Goal: Task Accomplishment & Management: Complete application form

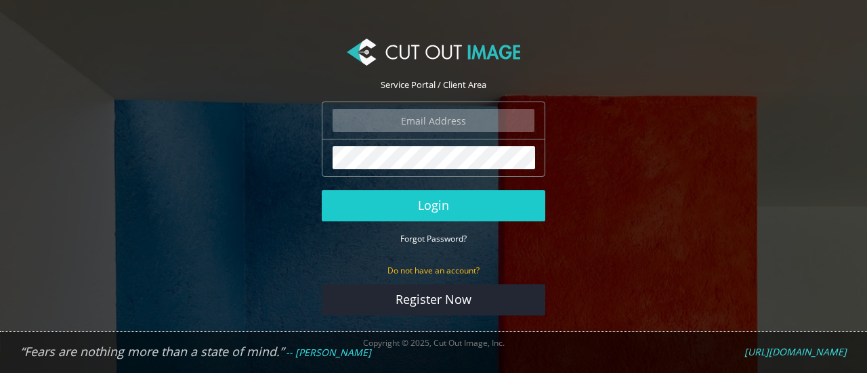
click at [399, 119] on input "email" at bounding box center [434, 120] width 202 height 23
type input "[EMAIL_ADDRESS][PERSON_NAME][DOMAIN_NAME]"
click at [322, 190] on button "Login" at bounding box center [434, 205] width 224 height 31
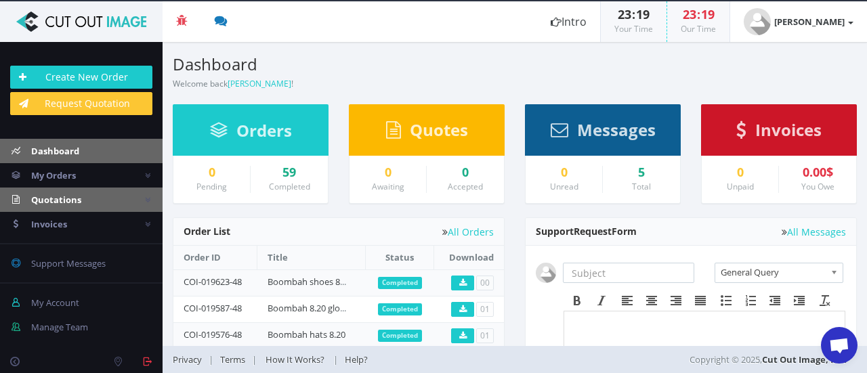
click at [70, 199] on span "Quotations" at bounding box center [56, 200] width 50 height 12
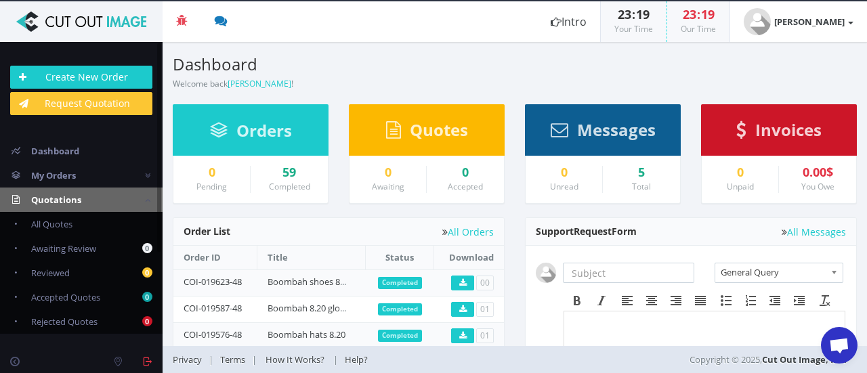
click at [70, 199] on span "Quotations" at bounding box center [56, 200] width 50 height 12
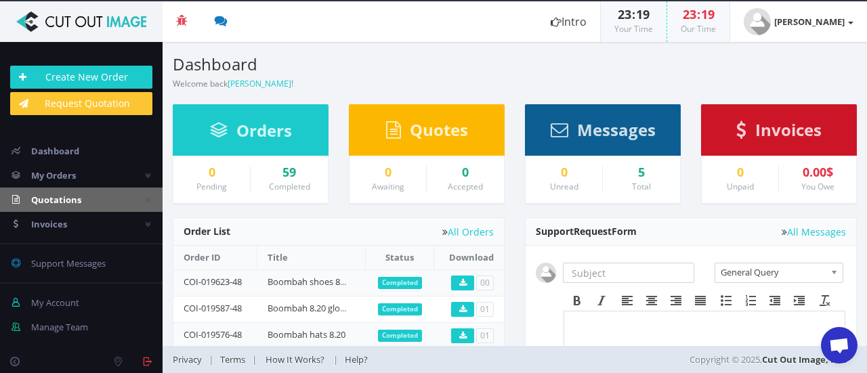
click at [70, 199] on span "Quotations" at bounding box center [56, 200] width 50 height 12
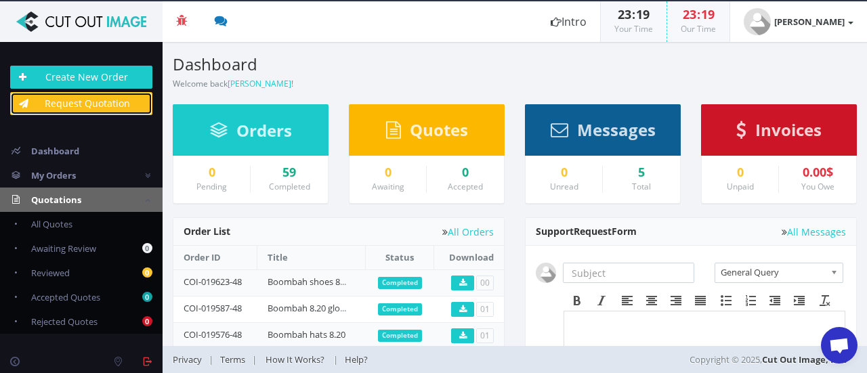
click at [117, 110] on link "Request Quotation" at bounding box center [81, 103] width 142 height 23
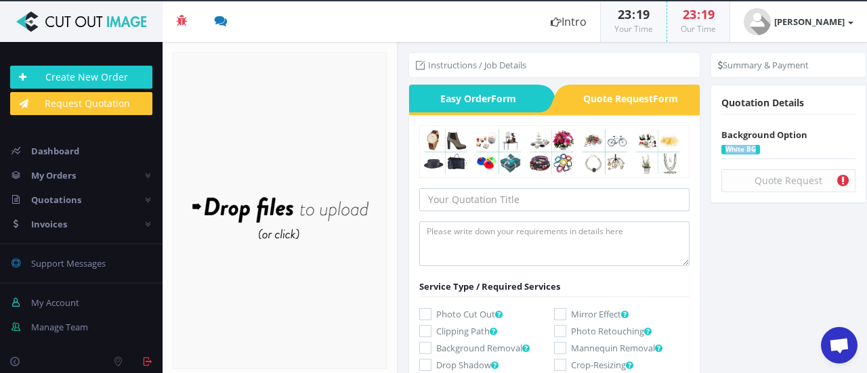
drag, startPoint x: 865, startPoint y: 126, endPoint x: 867, endPoint y: 215, distance: 88.8
click at [867, 215] on div "Summary & Payment Turnaround Times 24H (+15%) 72H (-15%) Cost Calculation Image…" at bounding box center [789, 134] width 176 height 185
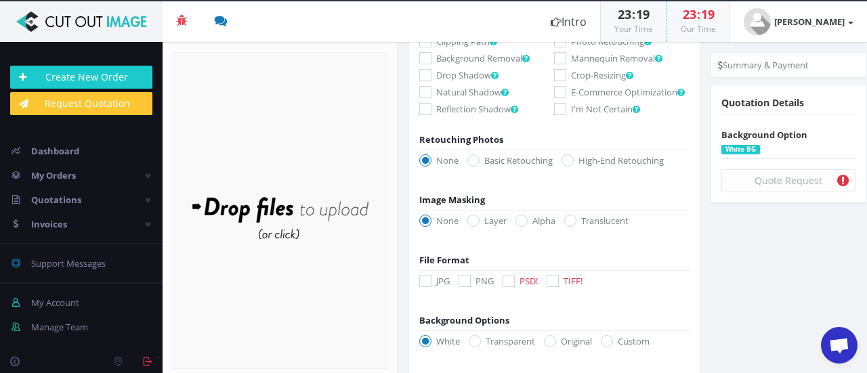
click at [558, 115] on icon at bounding box center [560, 109] width 12 height 12
click at [558, 114] on input "I'm Not Certain" at bounding box center [562, 109] width 9 height 9
checkbox input "true"
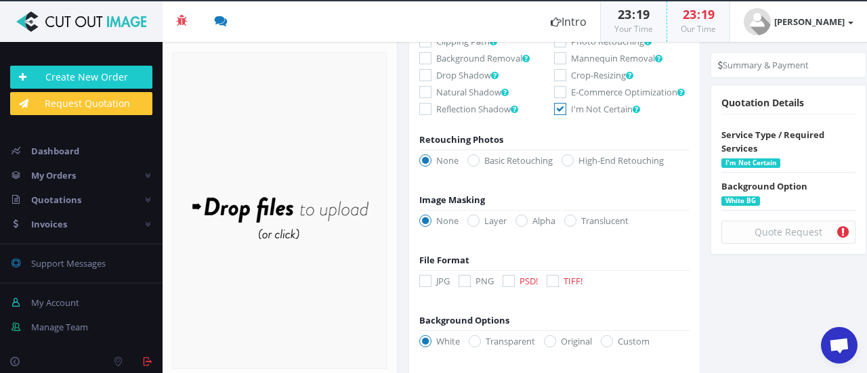
click at [476, 348] on icon at bounding box center [475, 341] width 12 height 12
click at [476, 346] on input "Transparent" at bounding box center [476, 341] width 9 height 9
radio input "true"
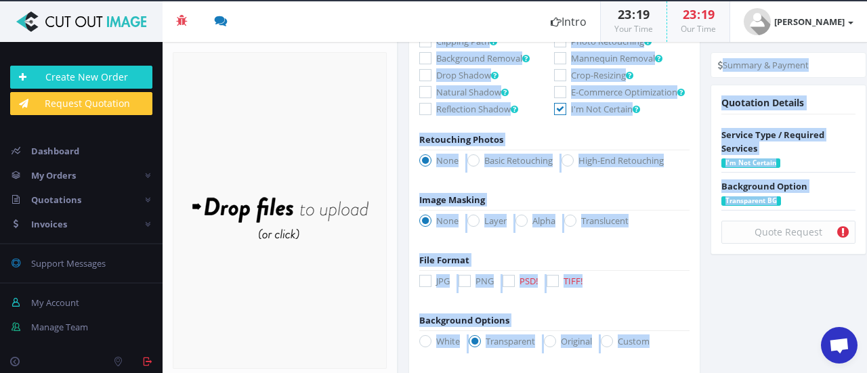
drag, startPoint x: 865, startPoint y: 216, endPoint x: 867, endPoint y: 308, distance: 92.2
click at [867, 308] on section "Instructions / Job Details Form" at bounding box center [632, 207] width 469 height 331
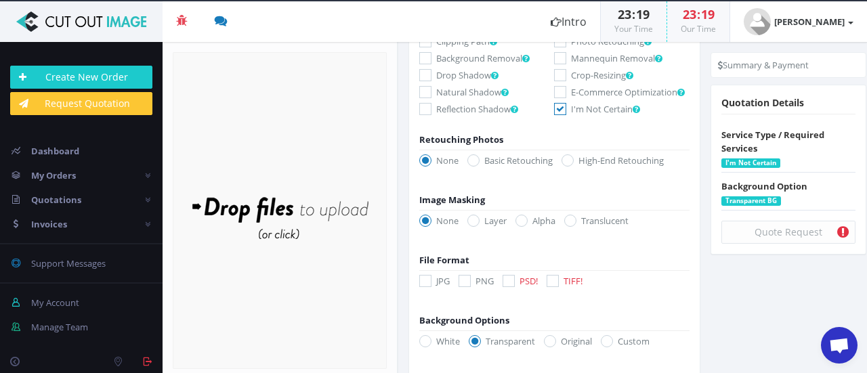
click at [712, 312] on section "Instructions / Job Details Form" at bounding box center [632, 207] width 469 height 331
click at [469, 287] on icon at bounding box center [465, 281] width 12 height 12
click at [469, 286] on input "PNG" at bounding box center [466, 281] width 9 height 9
checkbox input "true"
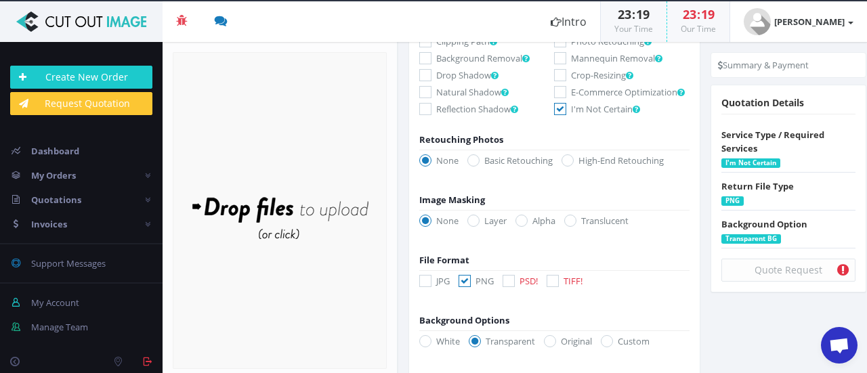
click at [711, 316] on section "Instructions / Job Details Form" at bounding box center [632, 207] width 469 height 331
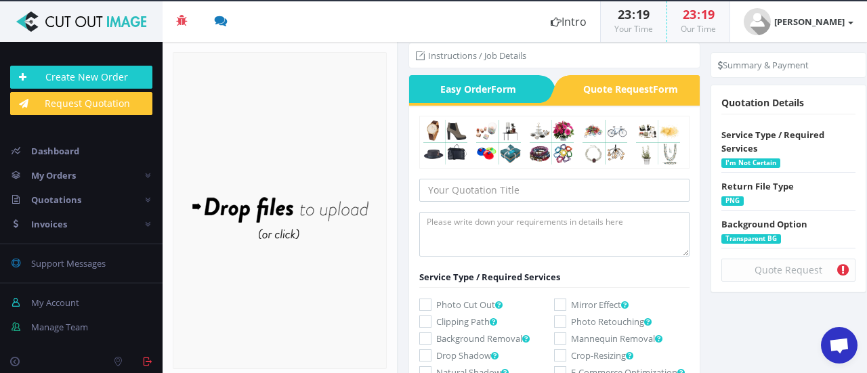
scroll to position [0, 0]
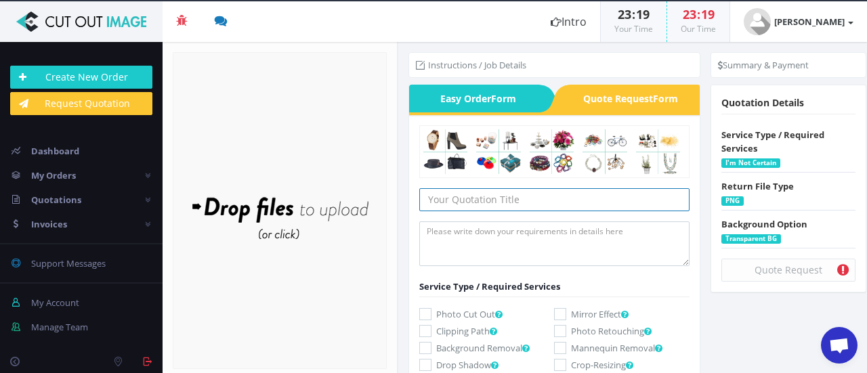
click at [508, 197] on input "text" at bounding box center [554, 199] width 271 height 23
click at [508, 199] on input "Boombah" at bounding box center [554, 199] width 271 height 23
type input "Boombah - Apparel"
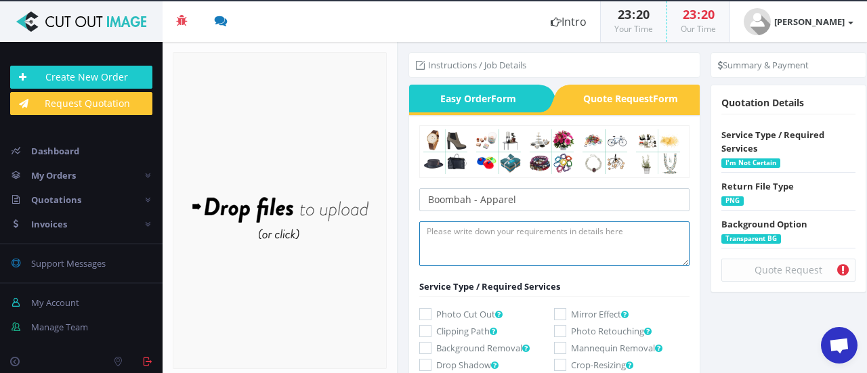
click at [534, 237] on textarea at bounding box center [554, 244] width 271 height 45
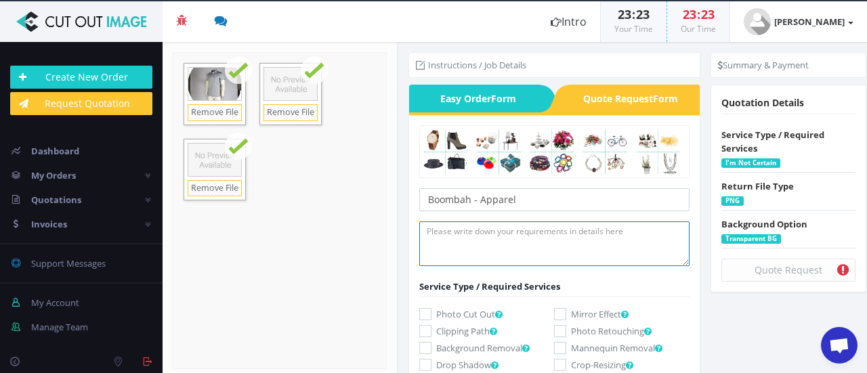
click at [470, 239] on textarea at bounding box center [554, 244] width 271 height 45
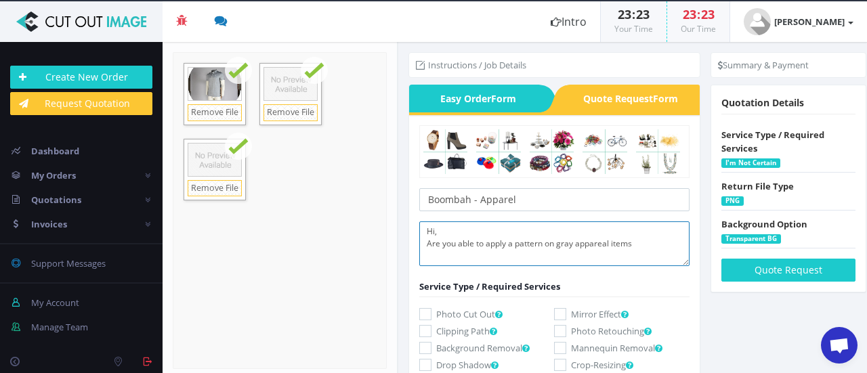
click at [591, 245] on textarea "Hi, Are you able to apply a pattern on gray appareal items" at bounding box center [554, 244] width 271 height 45
click at [647, 242] on textarea "Hi, Are you able to apply a pattern on gray apparel items" at bounding box center [554, 244] width 271 height 45
paste textarea "Can you add the coral/azure pattern from this file (that is scaled to 10% to co…"
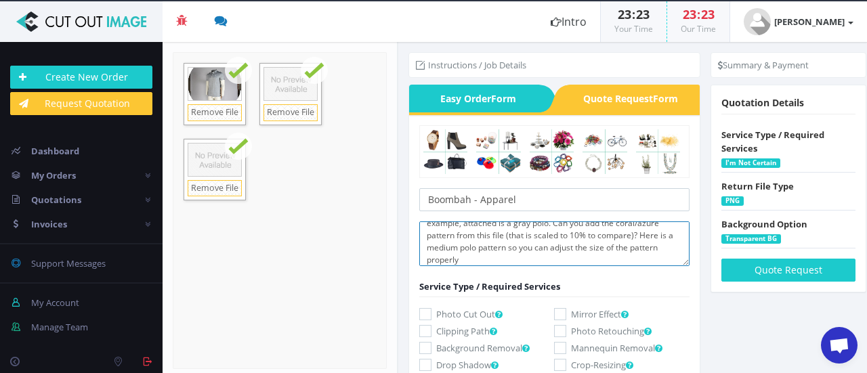
click at [480, 235] on textarea "Hi, Are you able to apply a pattern on gray apparel items? As an example, attac…" at bounding box center [554, 244] width 271 height 45
click at [610, 235] on textarea "Hi, Are you able to apply a pattern on gray apparel items? As an example, attac…" at bounding box center [554, 244] width 271 height 45
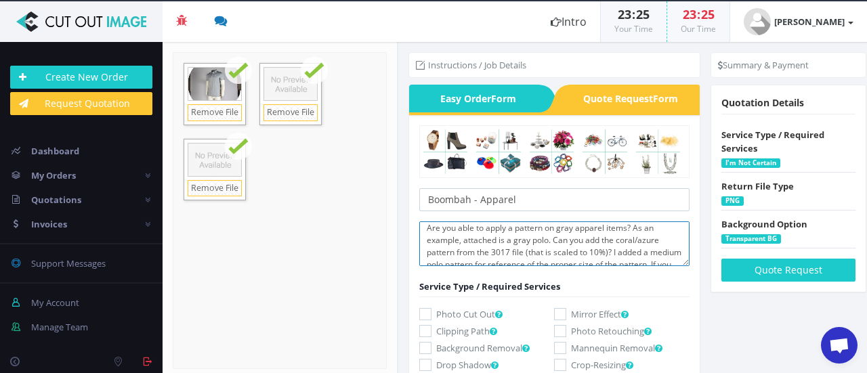
scroll to position [3, 0]
click at [632, 239] on textarea "Hi, Are you able to apply a pattern on gray apparel items? As an example, attac…" at bounding box center [554, 244] width 271 height 45
click at [630, 239] on textarea "Hi, Are you able to apply a pattern on gray apparel items? As an example, attac…" at bounding box center [554, 244] width 271 height 45
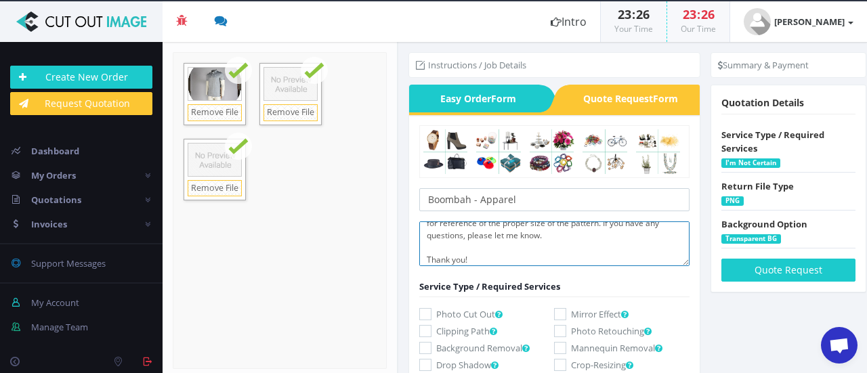
scroll to position [81, 0]
type textarea "Hi, Are you able to apply a pattern on gray apparel items that are shot on mann…"
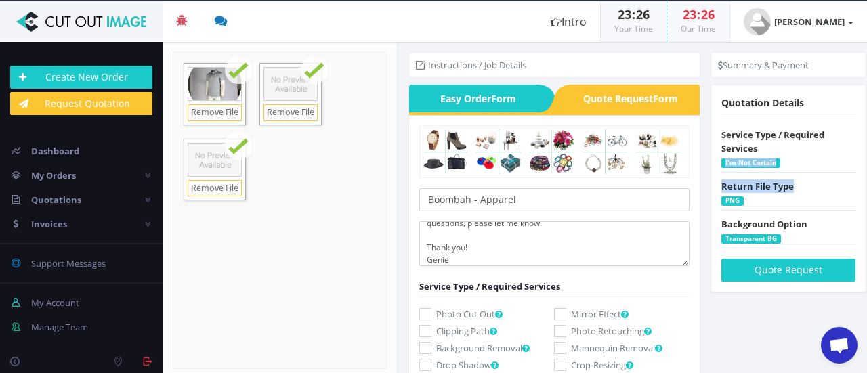
drag, startPoint x: 862, startPoint y: 151, endPoint x: 867, endPoint y: 188, distance: 37.6
click at [867, 188] on div "Summary & Payment Turnaround Times 24H (+15%) 72H (-15%) Cost Calculation Image…" at bounding box center [789, 179] width 176 height 274
click at [863, 265] on div "Summary & Payment Turnaround Times 24H (+15%) 72H (-15%) Cost Calculation Image…" at bounding box center [789, 179] width 176 height 274
click at [737, 339] on section "Instructions / Job Details Form" at bounding box center [632, 207] width 469 height 331
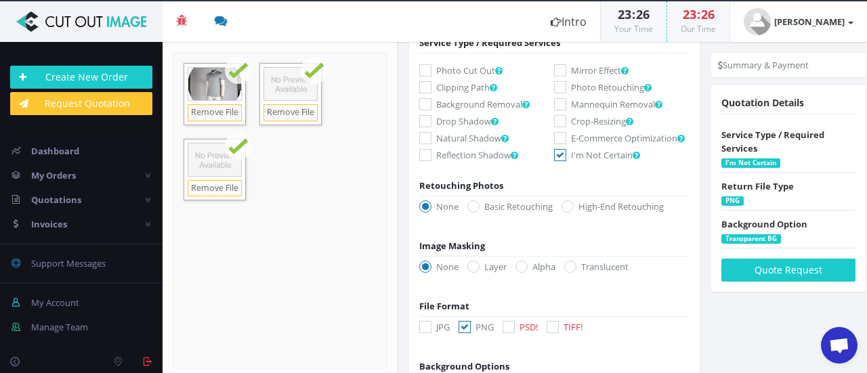
scroll to position [271, 0]
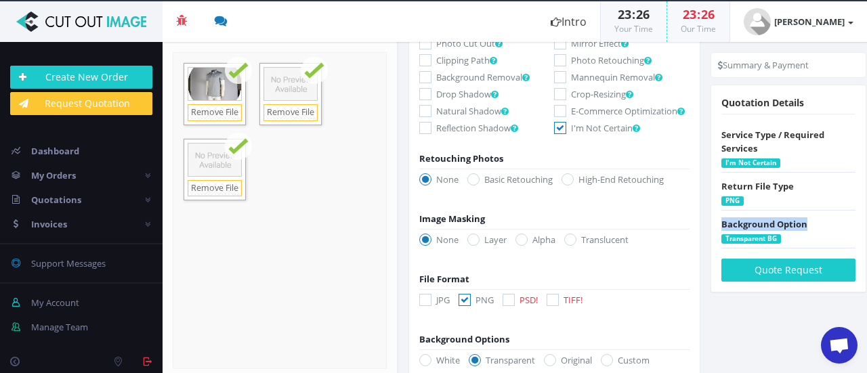
drag, startPoint x: 866, startPoint y: 224, endPoint x: 866, endPoint y: 201, distance: 23.7
click at [866, 201] on div "Summary & Payment Turnaround Times 24H (+15%) 72H (-15%) Cost Calculation Image…" at bounding box center [789, 179] width 176 height 274
click at [866, 241] on div "Summary & Payment Turnaround Times 24H (+15%) 72H (-15%) Cost Calculation Image…" at bounding box center [789, 179] width 176 height 274
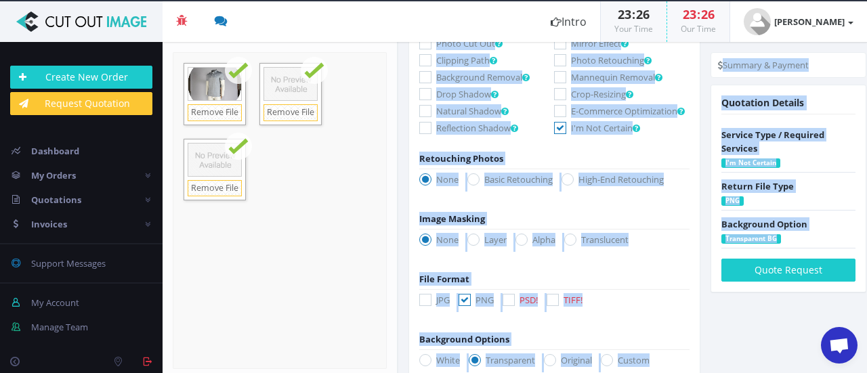
drag, startPoint x: 866, startPoint y: 243, endPoint x: 863, endPoint y: 325, distance: 81.4
click at [863, 325] on section "Instructions / Job Details Form" at bounding box center [632, 207] width 469 height 331
click at [706, 330] on div "Instructions / Job Details Easy Order Form Quote Request Form Submit w/ NDA (+3…" at bounding box center [554, 99] width 313 height 657
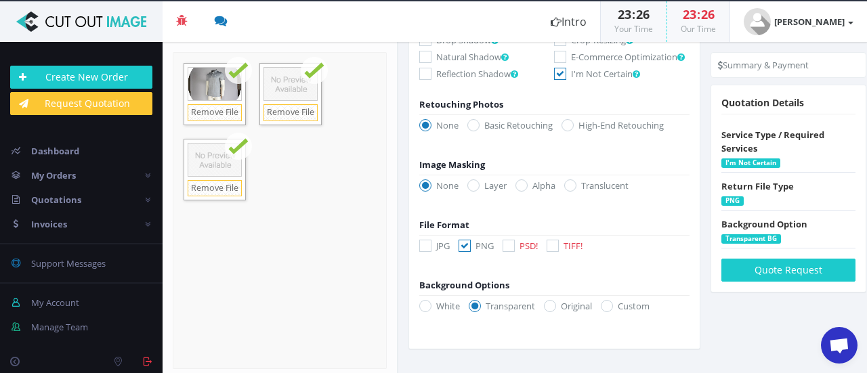
scroll to position [335, 0]
click at [510, 248] on icon at bounding box center [509, 246] width 12 height 12
click at [510, 248] on input "PSD!" at bounding box center [510, 246] width 9 height 9
checkbox input "true"
click at [645, 268] on div "Background Options" at bounding box center [554, 265] width 271 height 53
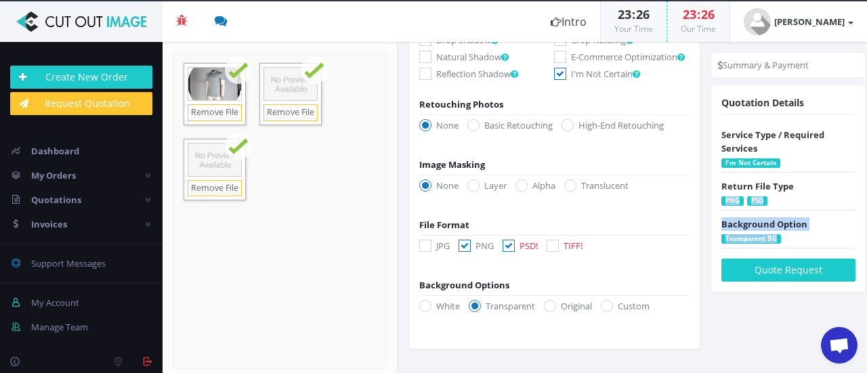
drag, startPoint x: 867, startPoint y: 232, endPoint x: 866, endPoint y: 186, distance: 46.1
click at [866, 186] on div "Summary & Payment Turnaround Times 24H (+15%) 72H (-15%) Cost Calculation Image…" at bounding box center [789, 179] width 176 height 274
click at [867, 226] on div "Summary & Payment Turnaround Times 24H (+15%) 72H (-15%) Cost Calculation Image…" at bounding box center [789, 179] width 176 height 274
drag, startPoint x: 867, startPoint y: 233, endPoint x: 866, endPoint y: 162, distance: 71.2
click at [866, 162] on div "Summary & Payment Turnaround Times 24H (+15%) 72H (-15%) Cost Calculation Image…" at bounding box center [789, 179] width 176 height 274
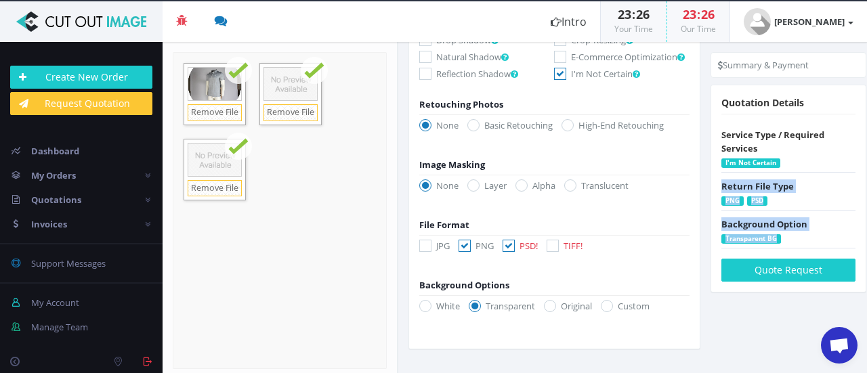
click at [866, 162] on div "Summary & Payment Turnaround Times 24H (+15%) 72H (-15%) Cost Calculation Image…" at bounding box center [789, 179] width 176 height 274
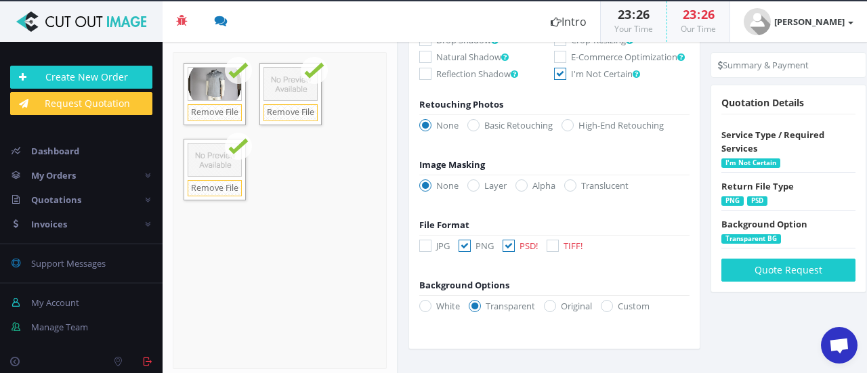
click at [866, 162] on div "Summary & Payment Turnaround Times 24H (+15%) 72H (-15%) Cost Calculation Image…" at bounding box center [789, 179] width 176 height 274
click at [866, 121] on div "Summary & Payment Turnaround Times 24H (+15%) 72H (-15%) Cost Calculation Image…" at bounding box center [789, 179] width 176 height 274
click at [725, 324] on section "Instructions / Job Details Form" at bounding box center [632, 207] width 469 height 331
click at [554, 306] on icon at bounding box center [550, 306] width 12 height 12
click at [554, 306] on input "Original" at bounding box center [552, 306] width 9 height 9
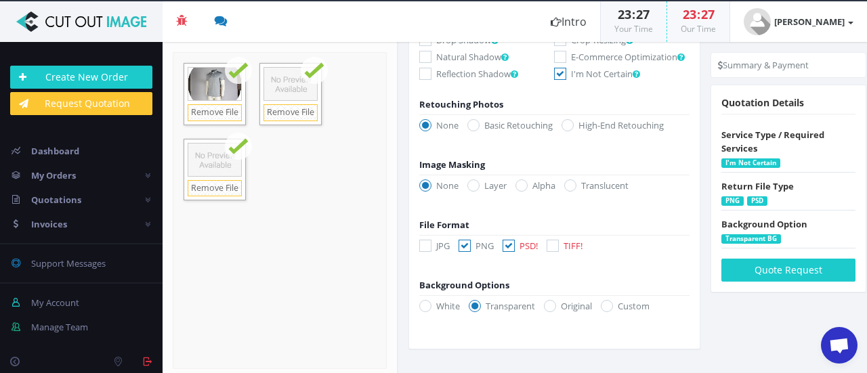
radio input "true"
click at [476, 306] on icon at bounding box center [475, 306] width 12 height 12
click at [476, 306] on input "Transparent" at bounding box center [476, 306] width 9 height 9
radio input "true"
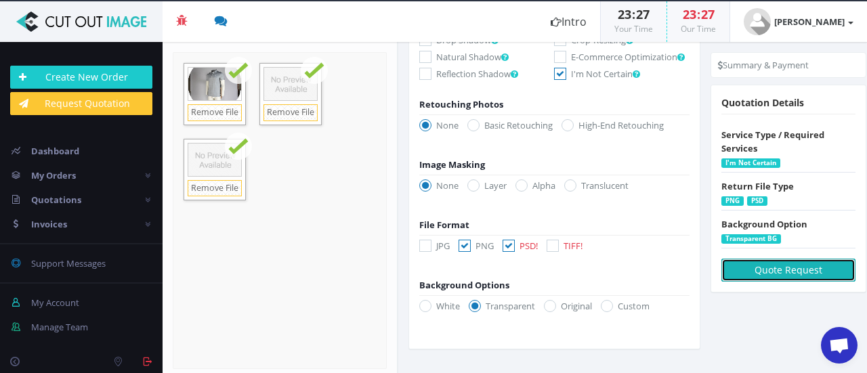
click at [787, 266] on button "Quote Request" at bounding box center [789, 270] width 134 height 23
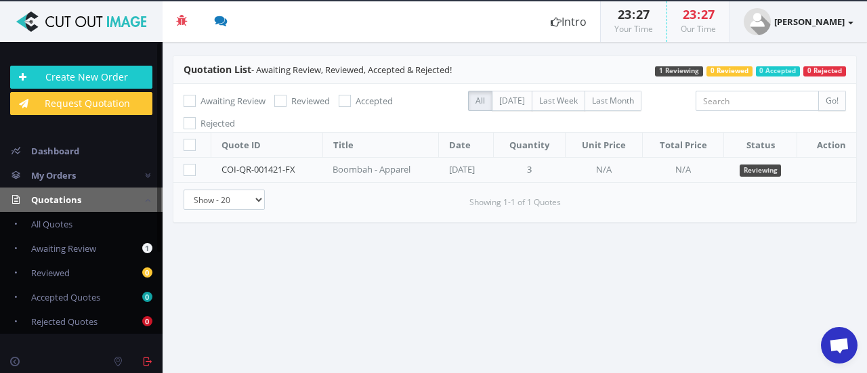
click at [823, 26] on strong "[PERSON_NAME]" at bounding box center [810, 22] width 70 height 12
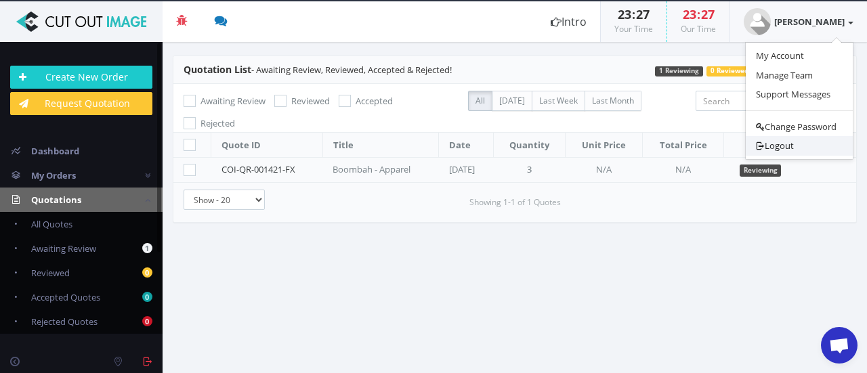
click at [771, 144] on link "Logout" at bounding box center [799, 146] width 107 height 20
